Goal: Information Seeking & Learning: Learn about a topic

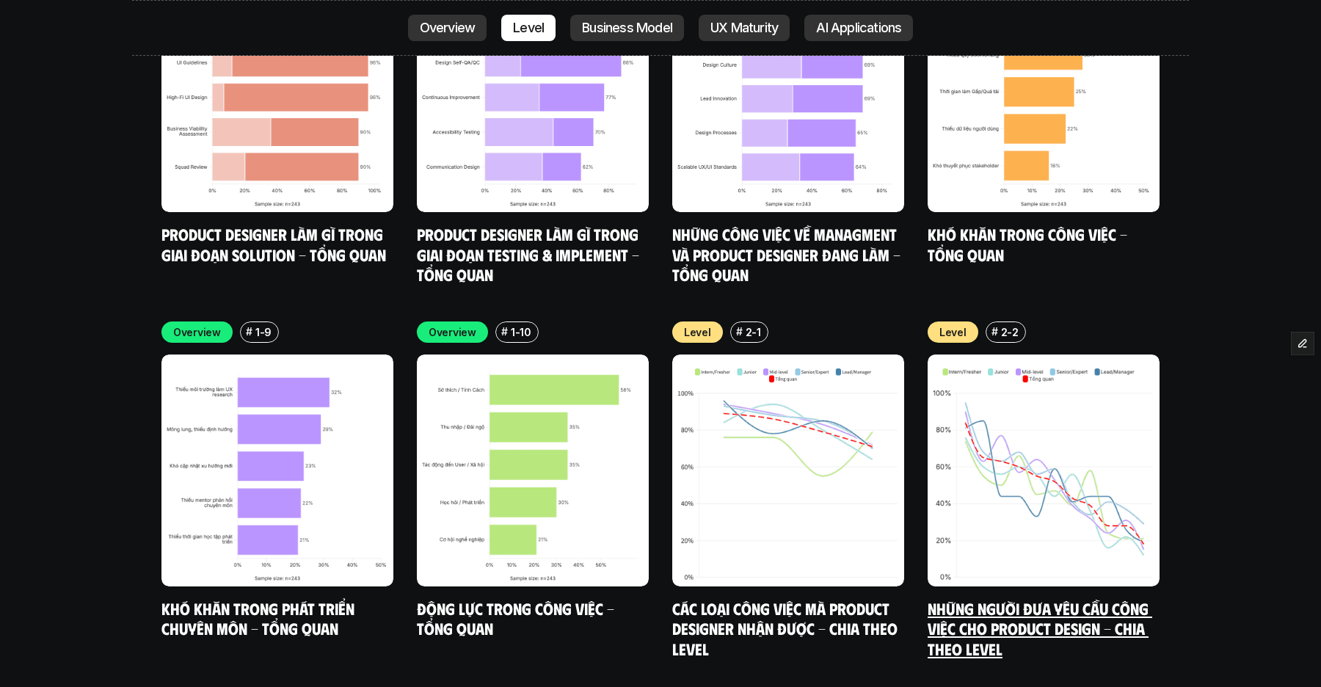
scroll to position [5047, 0]
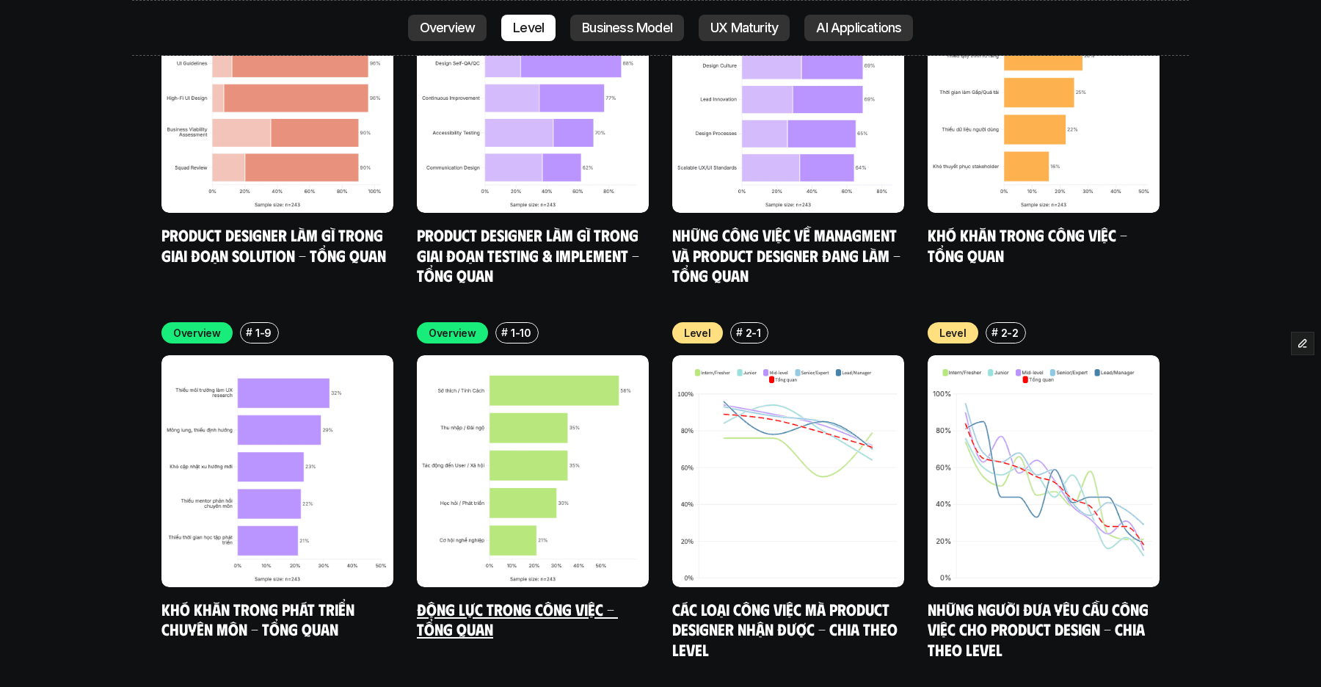
click at [618, 355] on img at bounding box center [533, 471] width 232 height 232
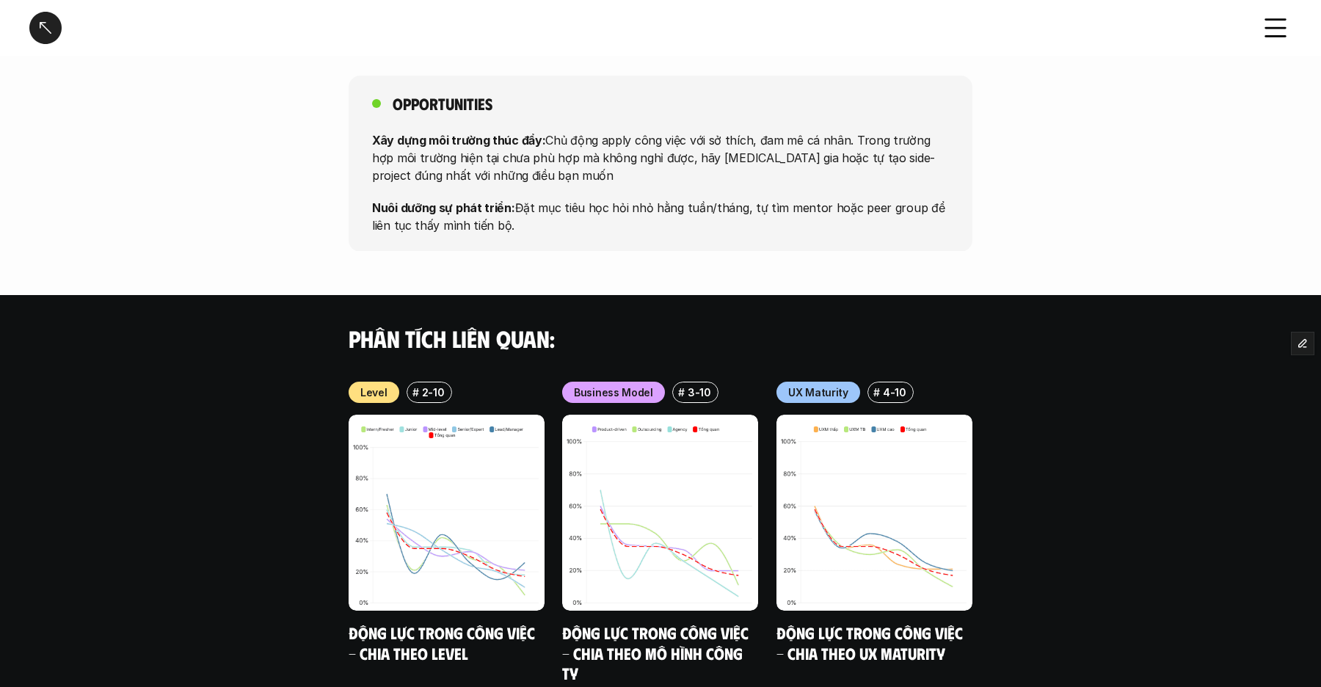
scroll to position [1293, 0]
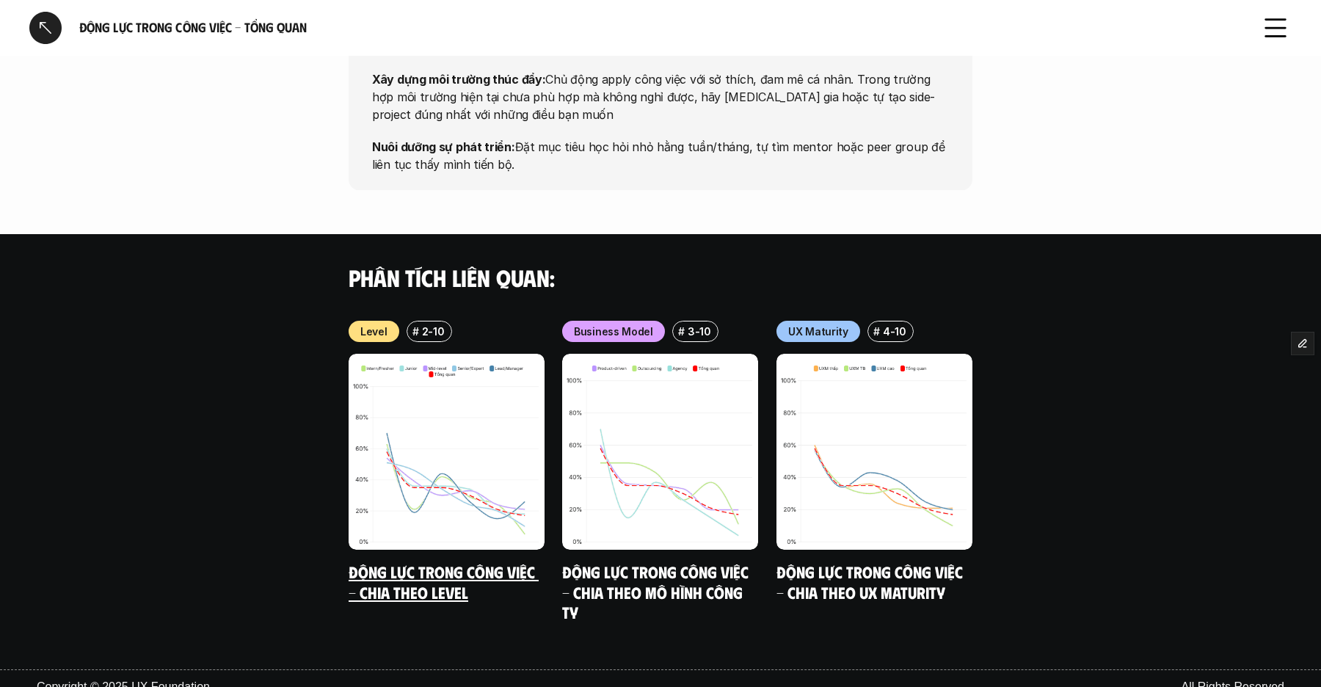
click at [475, 430] on img at bounding box center [447, 452] width 196 height 196
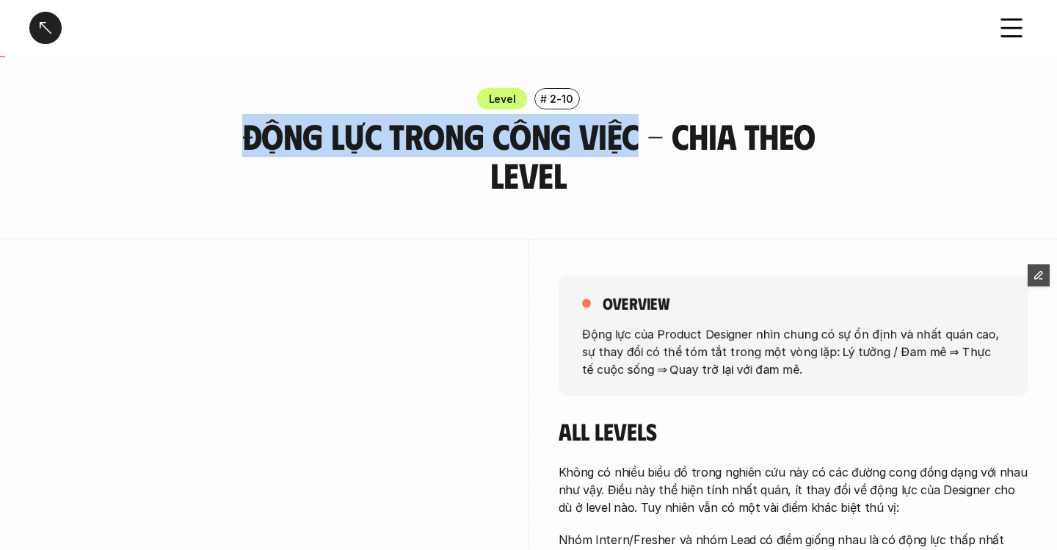
drag, startPoint x: 247, startPoint y: 139, endPoint x: 635, endPoint y: 138, distance: 387.4
click at [635, 138] on h3 "Động lực trong công việc - Chia theo Level" at bounding box center [528, 156] width 624 height 78
copy h3 "Động lực trong công việc"
click at [35, 31] on div at bounding box center [45, 28] width 32 height 32
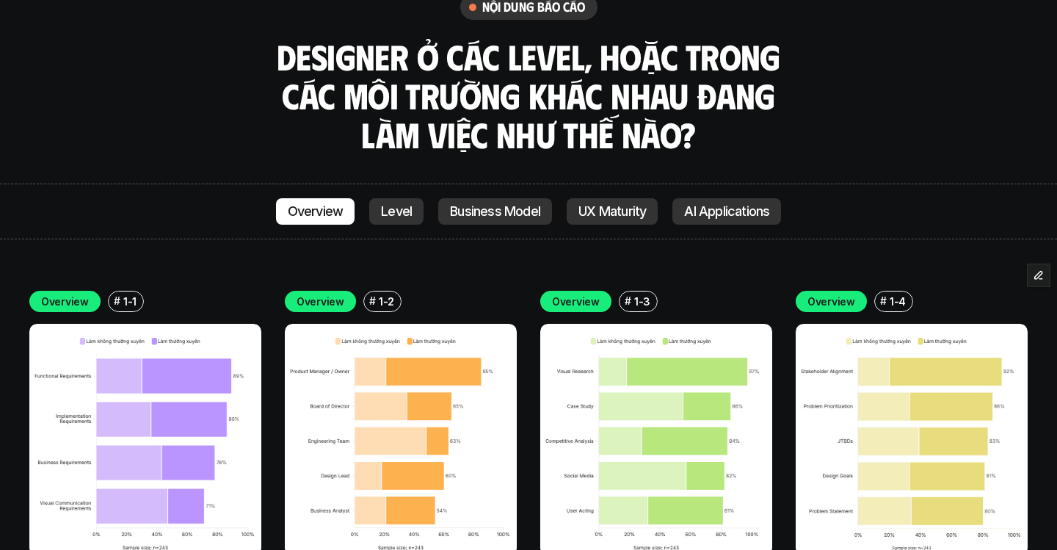
scroll to position [4198, 0]
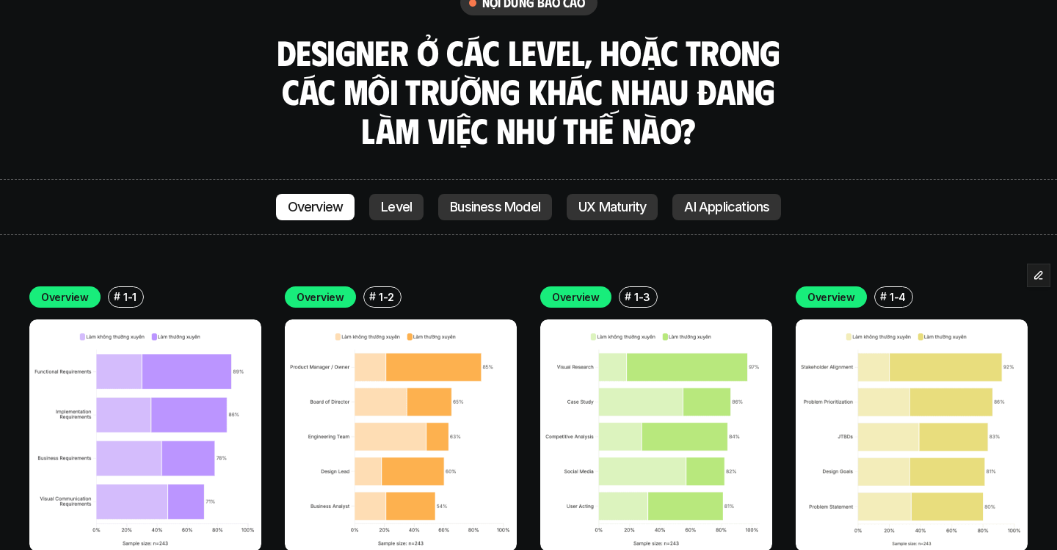
click at [65, 319] on img at bounding box center [145, 435] width 232 height 232
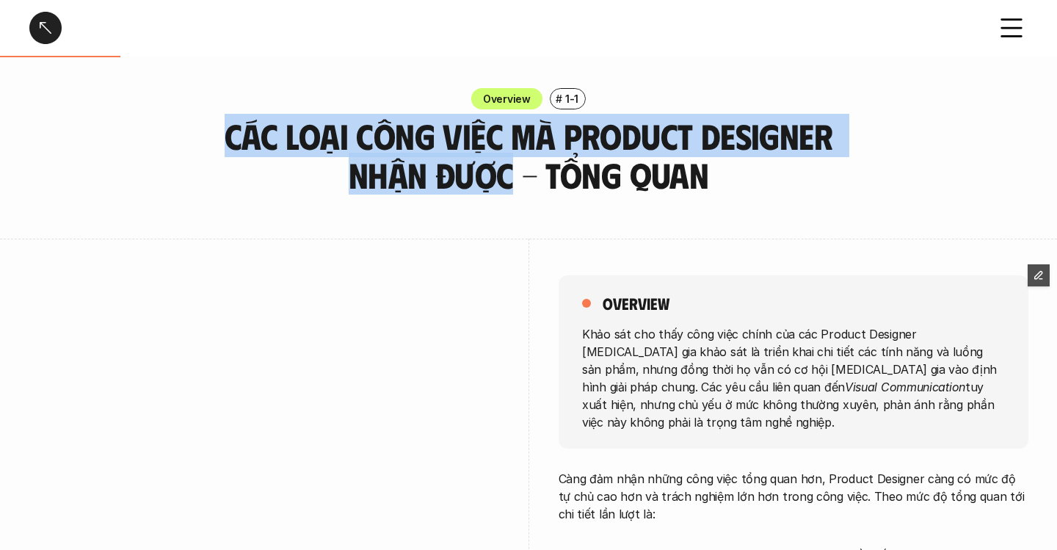
drag, startPoint x: 473, startPoint y: 178, endPoint x: 213, endPoint y: 139, distance: 263.5
click at [209, 137] on div "Overview # 1-1 Các loại công việc mà Product Designer nhận được - Tổng quan" at bounding box center [528, 141] width 1057 height 106
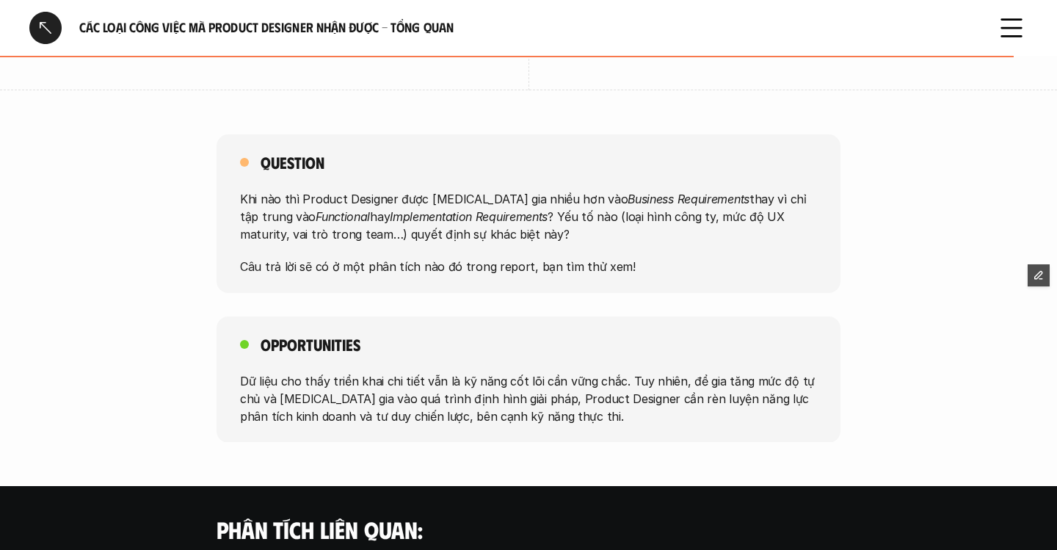
click at [41, 16] on div at bounding box center [45, 28] width 32 height 32
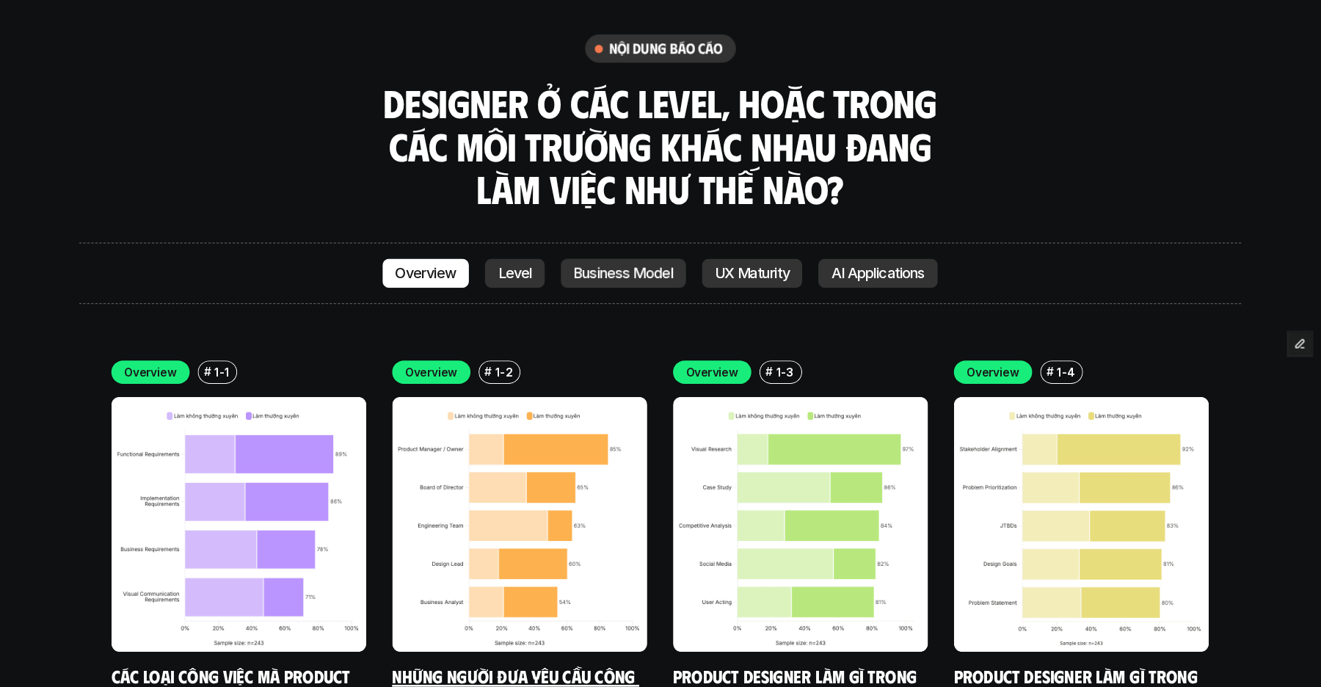
scroll to position [4231, 0]
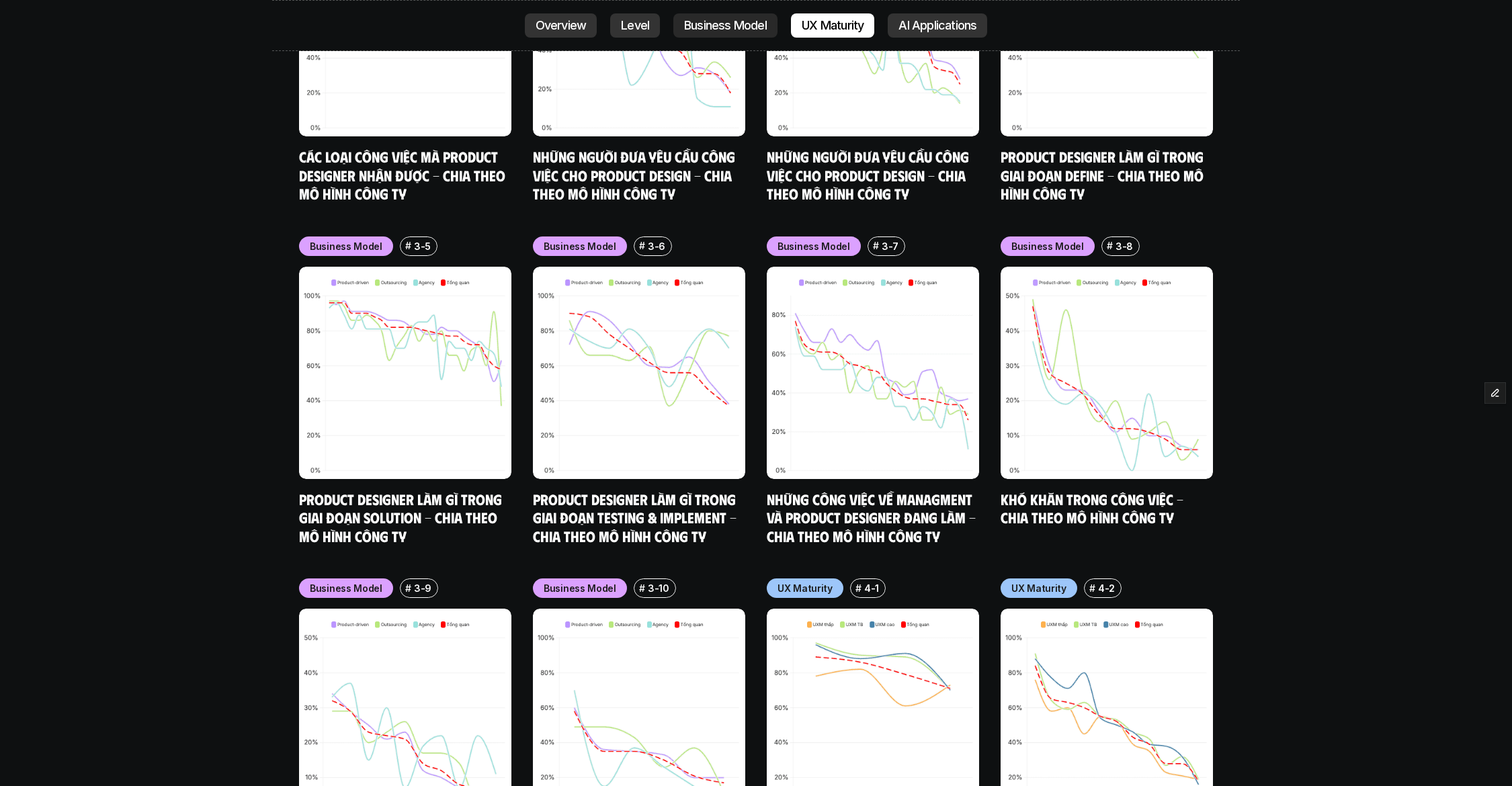
scroll to position [6213, 0]
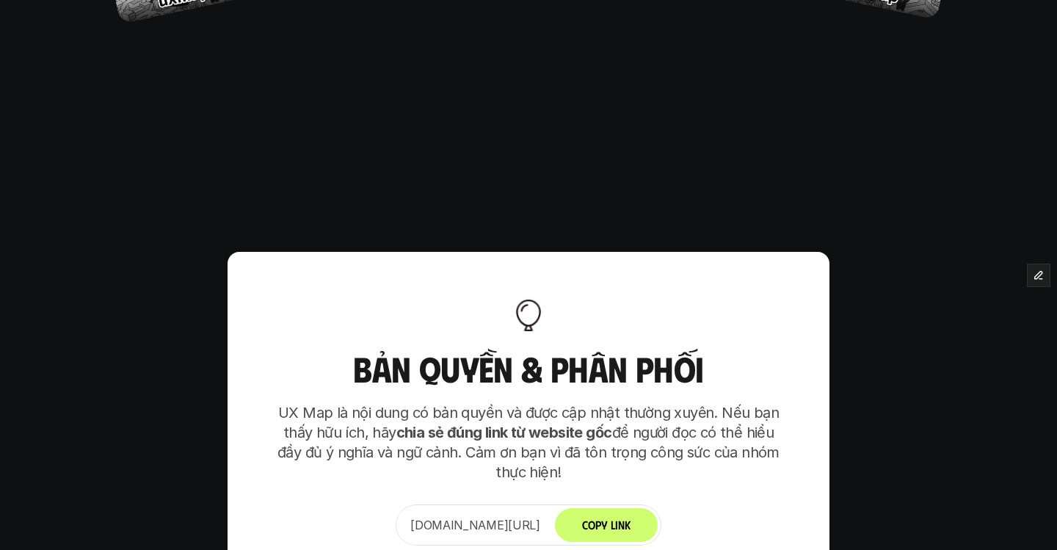
scroll to position [9178, 0]
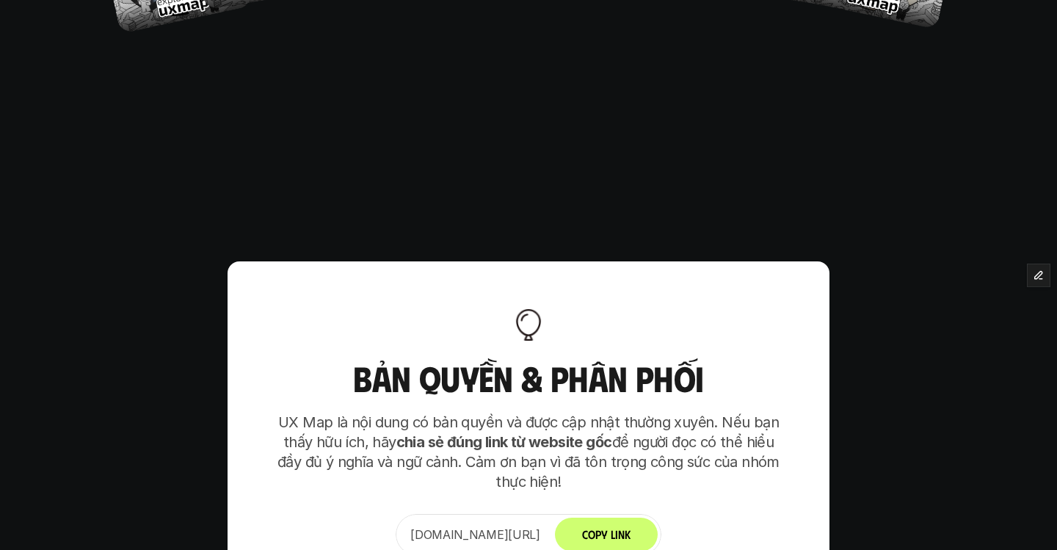
click at [644, 517] on button "Copy Link" at bounding box center [606, 534] width 103 height 34
